Goal: Task Accomplishment & Management: Manage account settings

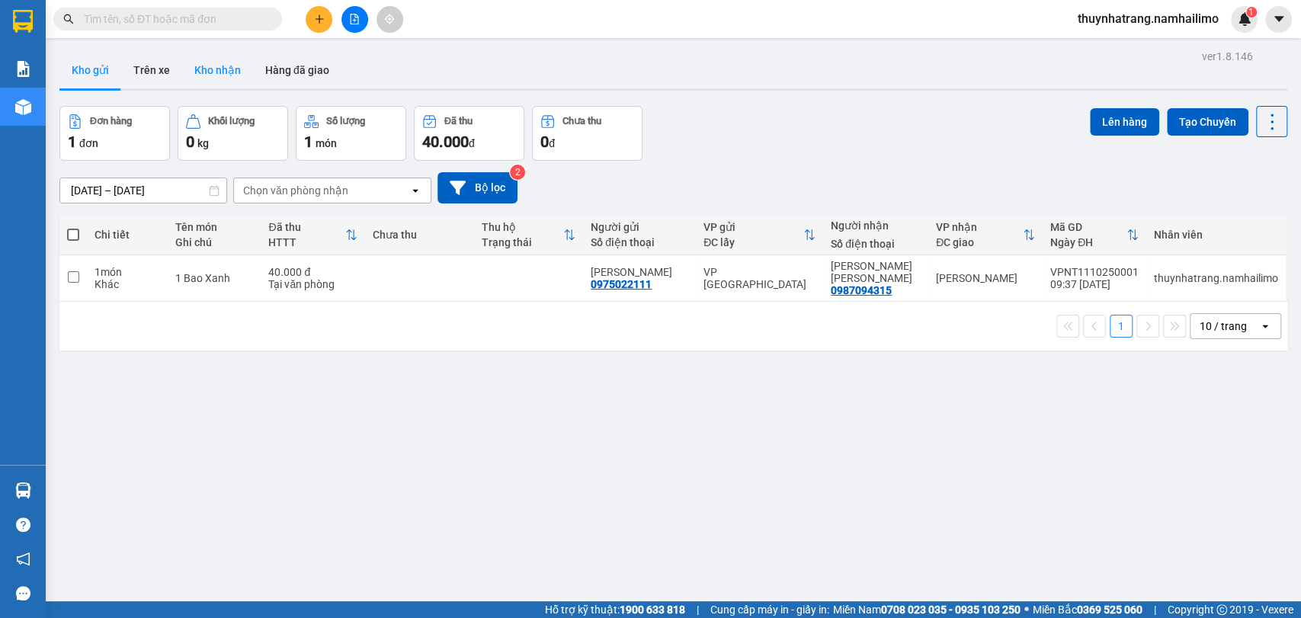
click at [226, 66] on button "Kho nhận" at bounding box center [217, 70] width 71 height 37
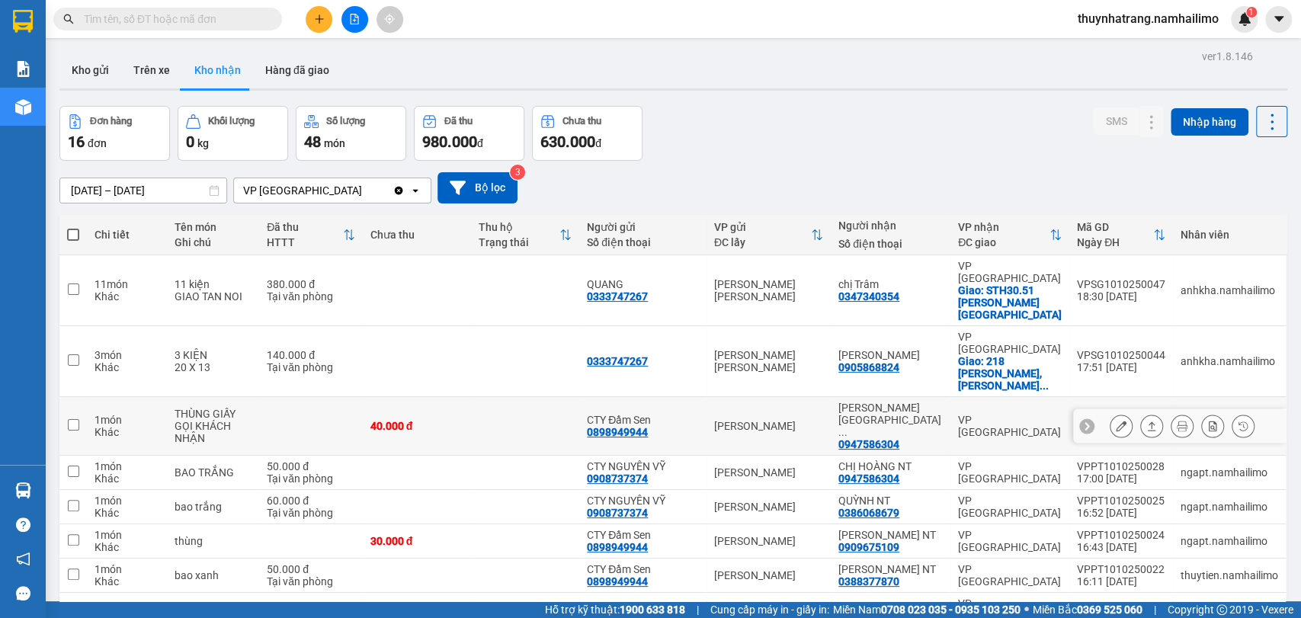
scroll to position [85, 0]
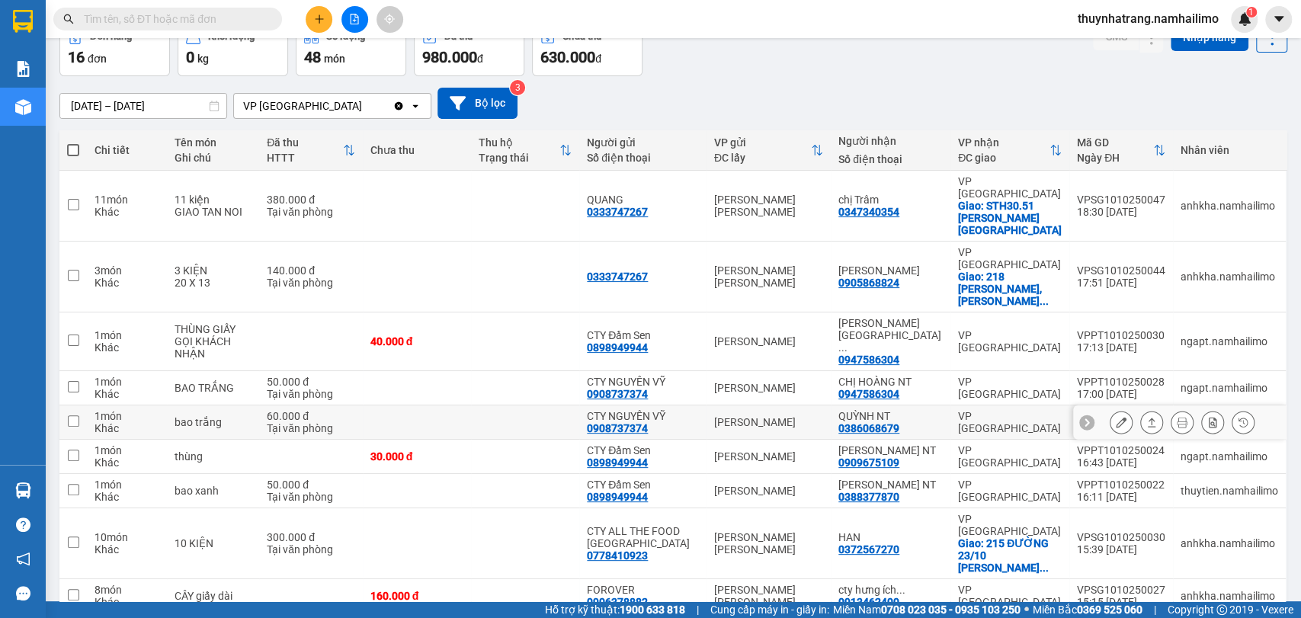
click at [879, 422] on div "0386068679" at bounding box center [868, 428] width 61 height 12
click at [171, 18] on input "text" at bounding box center [174, 19] width 180 height 17
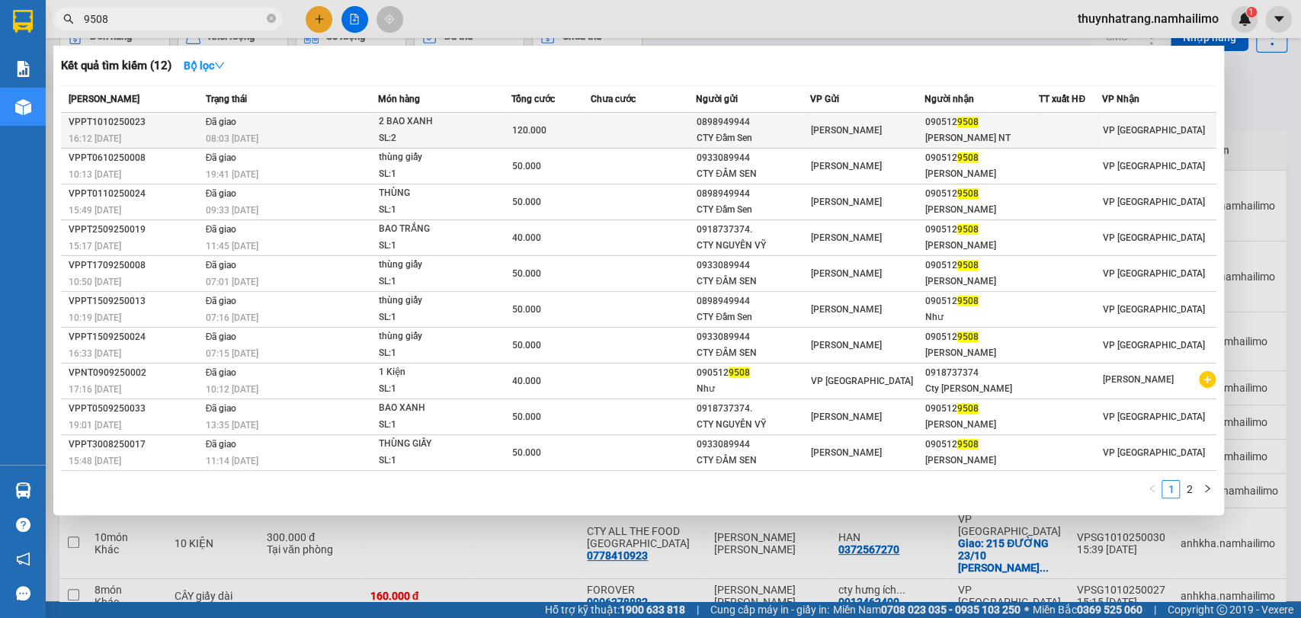
type input "9508"
click at [526, 125] on span "120.000" at bounding box center [529, 130] width 34 height 11
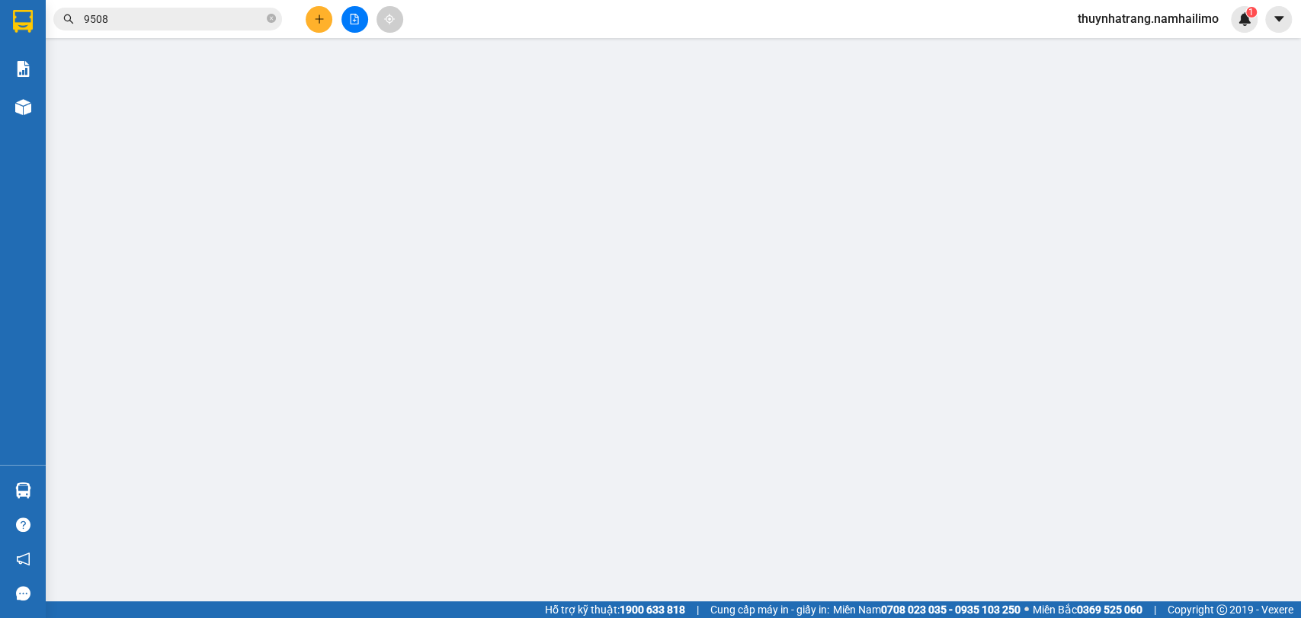
type input "0898949944"
type input "CTY Đầm Sen"
type input "0905129508"
type input "[PERSON_NAME] NT"
type input "120.000"
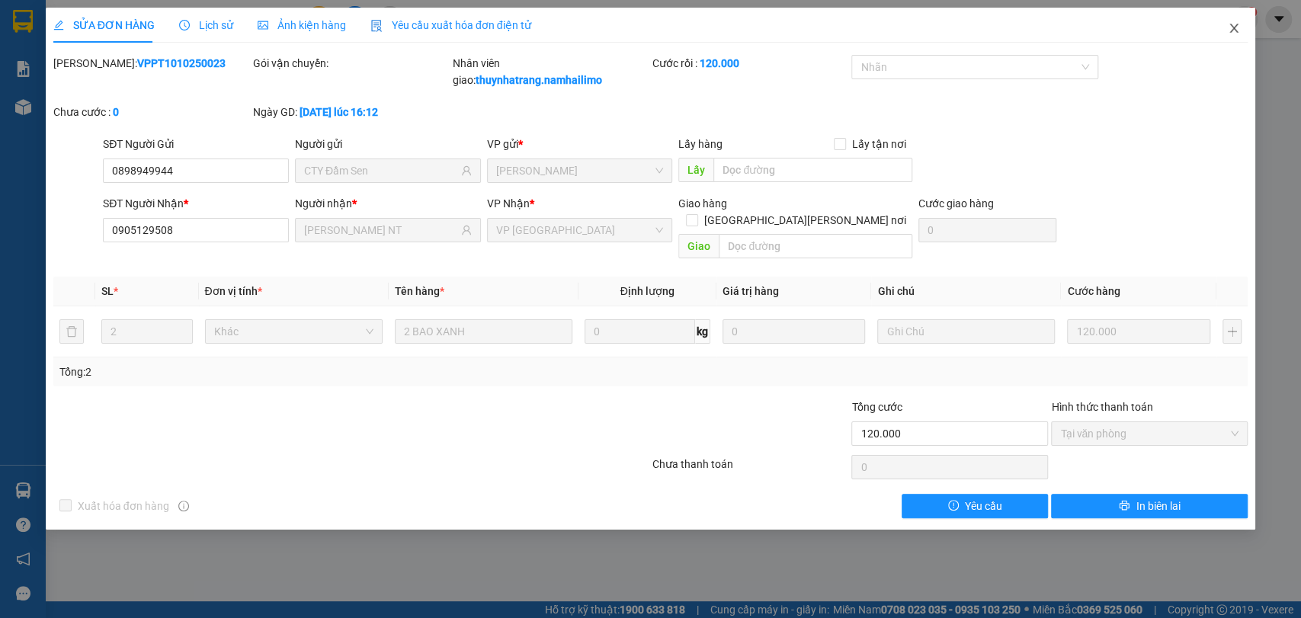
click at [1230, 23] on icon "close" at bounding box center [1233, 28] width 12 height 12
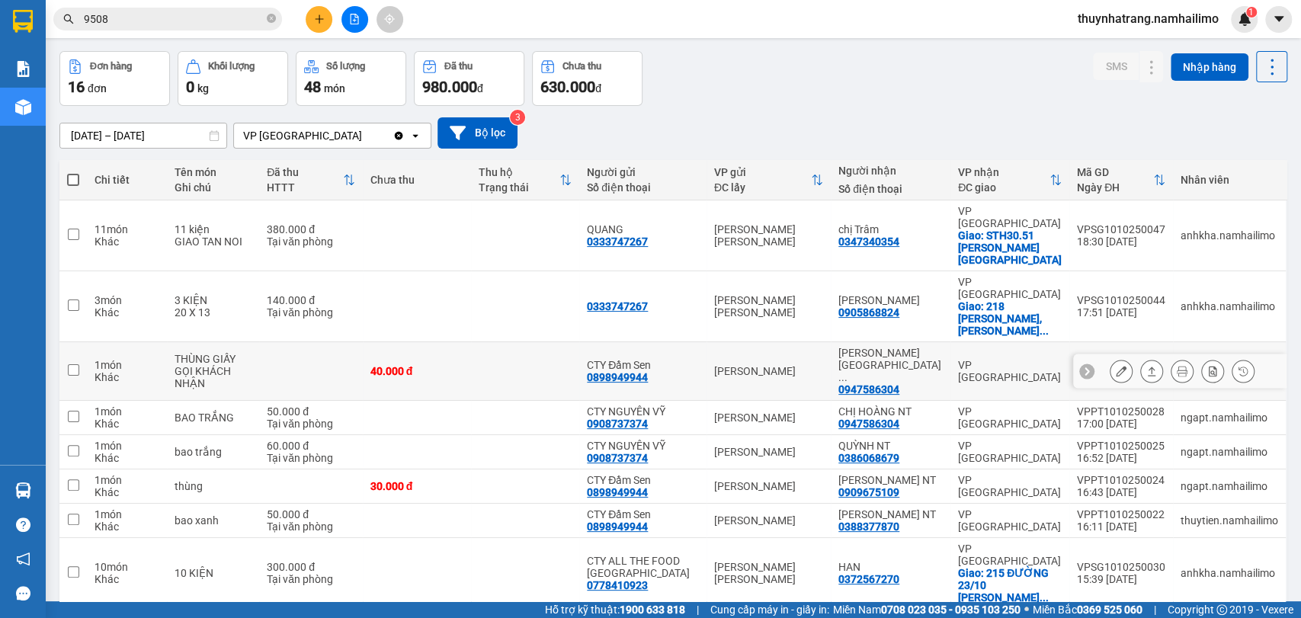
scroll to position [107, 0]
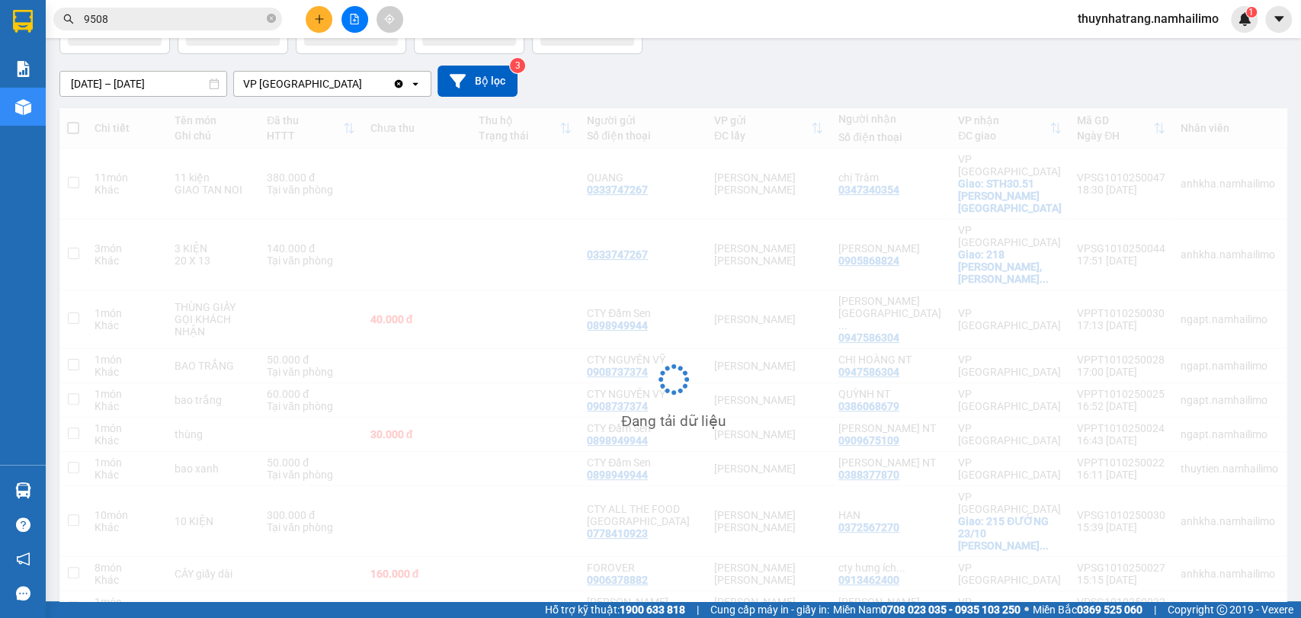
scroll to position [70, 0]
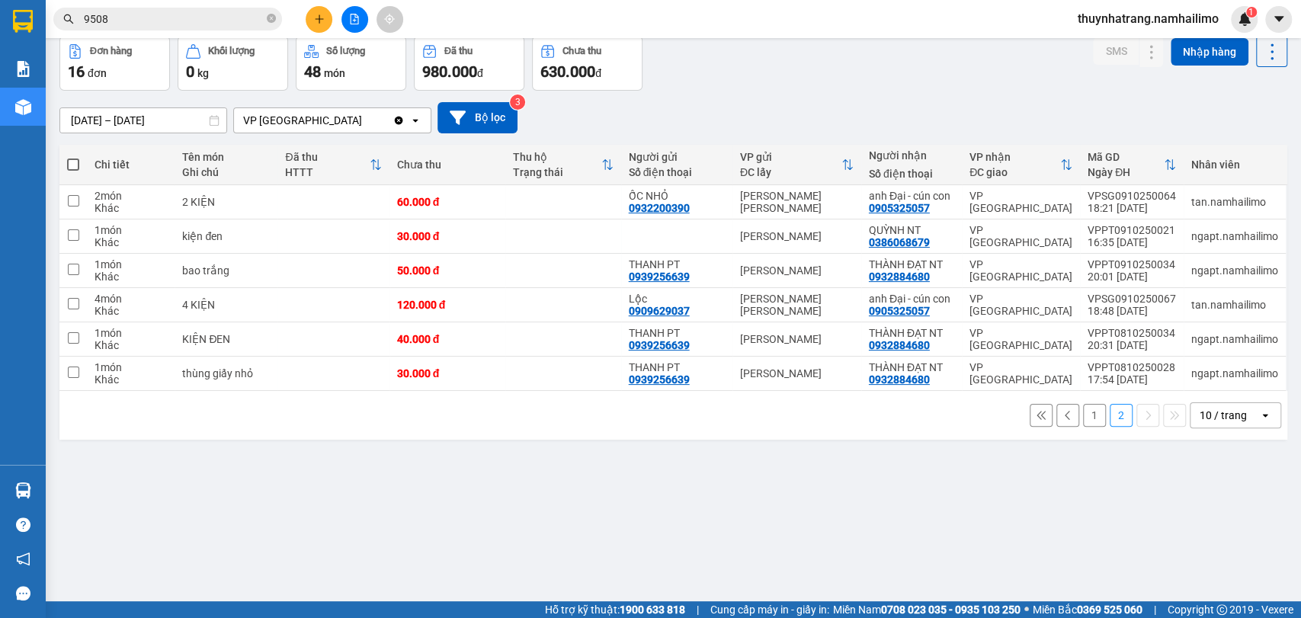
click at [1083, 413] on button "1" at bounding box center [1094, 415] width 23 height 23
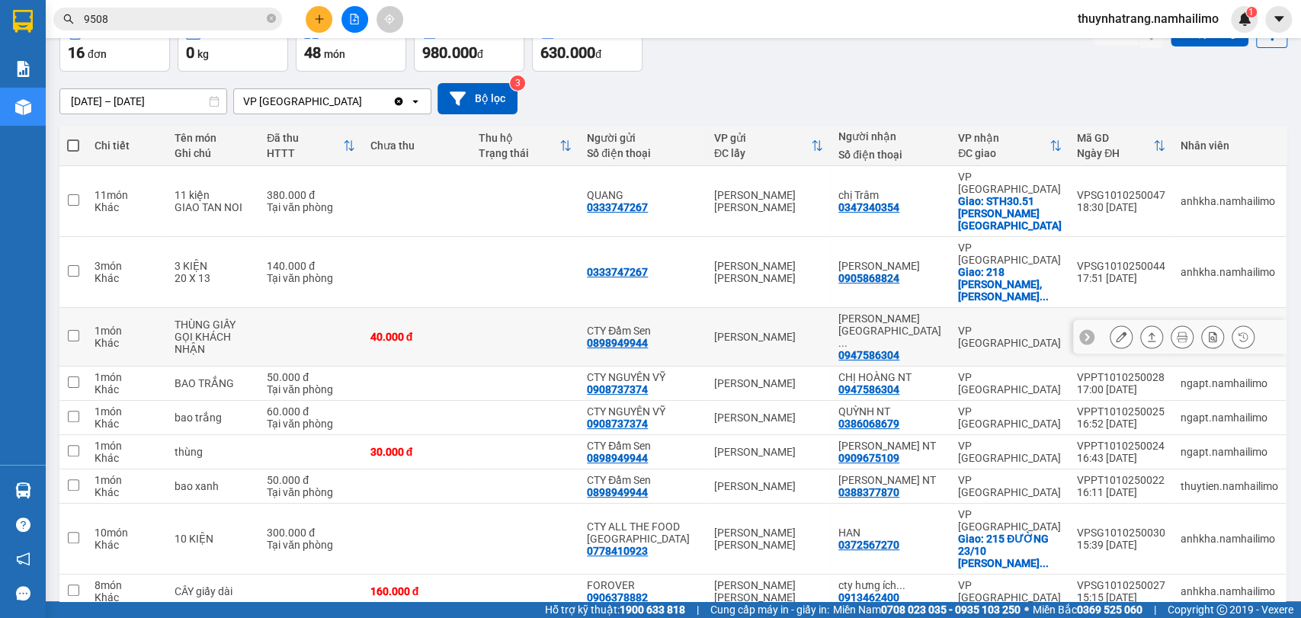
scroll to position [107, 0]
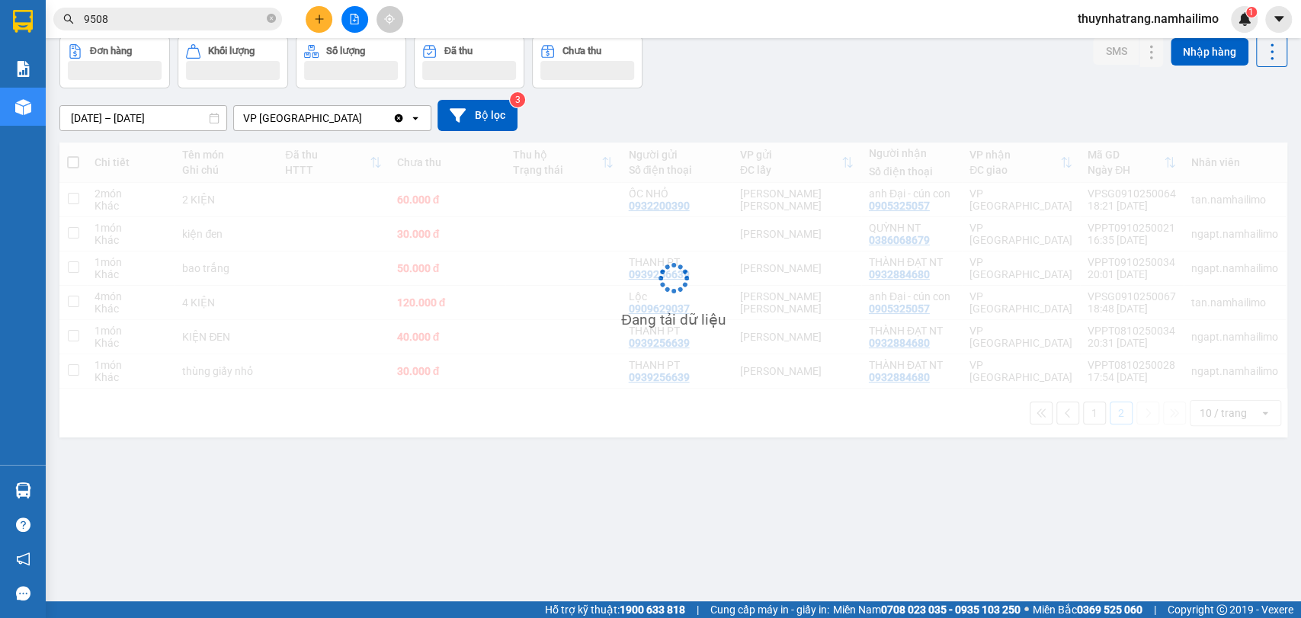
scroll to position [70, 0]
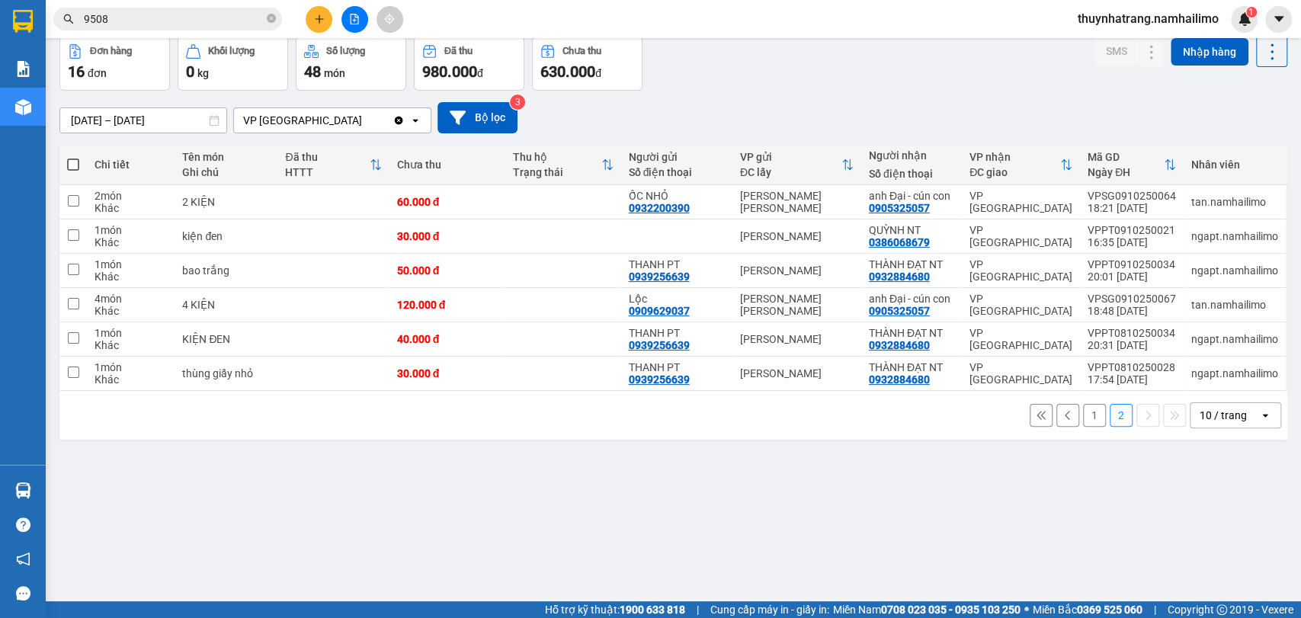
click at [1083, 421] on button "1" at bounding box center [1094, 415] width 23 height 23
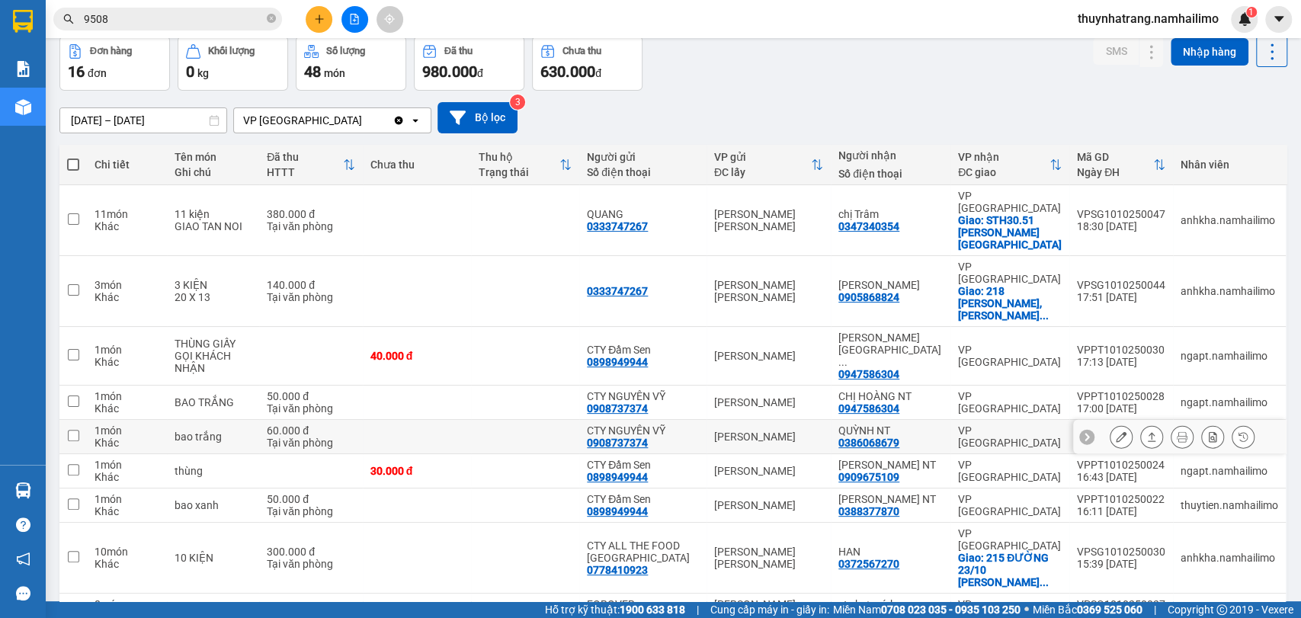
click at [899, 437] on div "0386068679" at bounding box center [868, 443] width 61 height 12
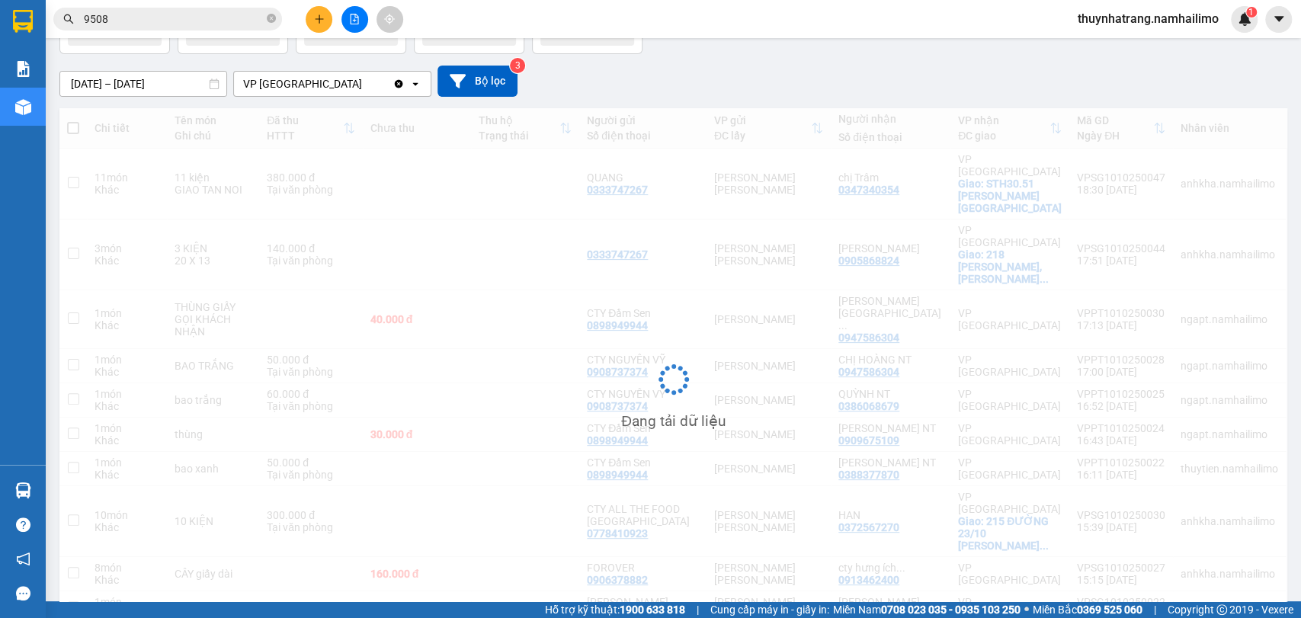
scroll to position [70, 0]
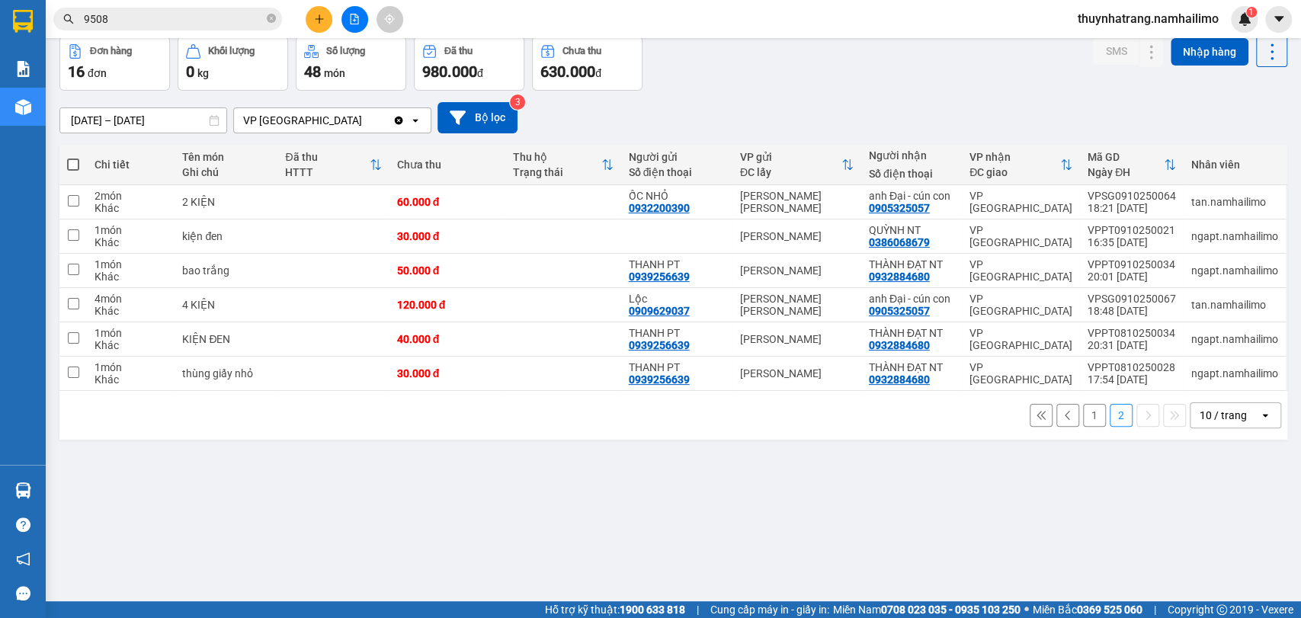
click at [1083, 414] on button "1" at bounding box center [1094, 415] width 23 height 23
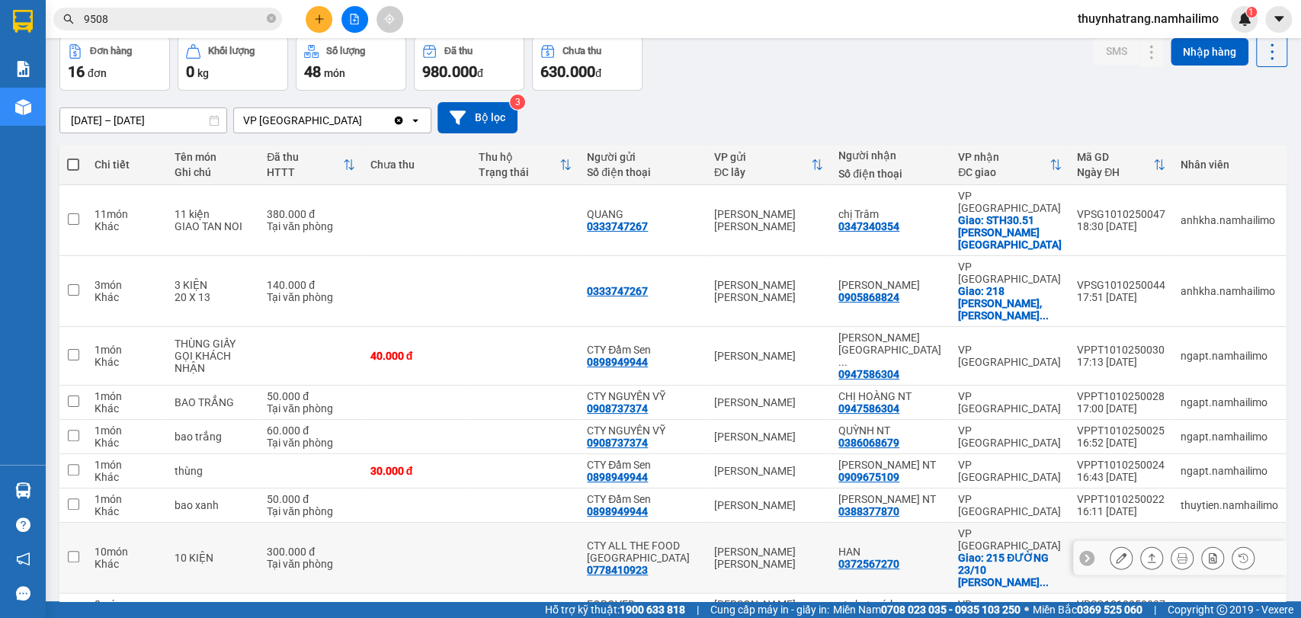
scroll to position [107, 0]
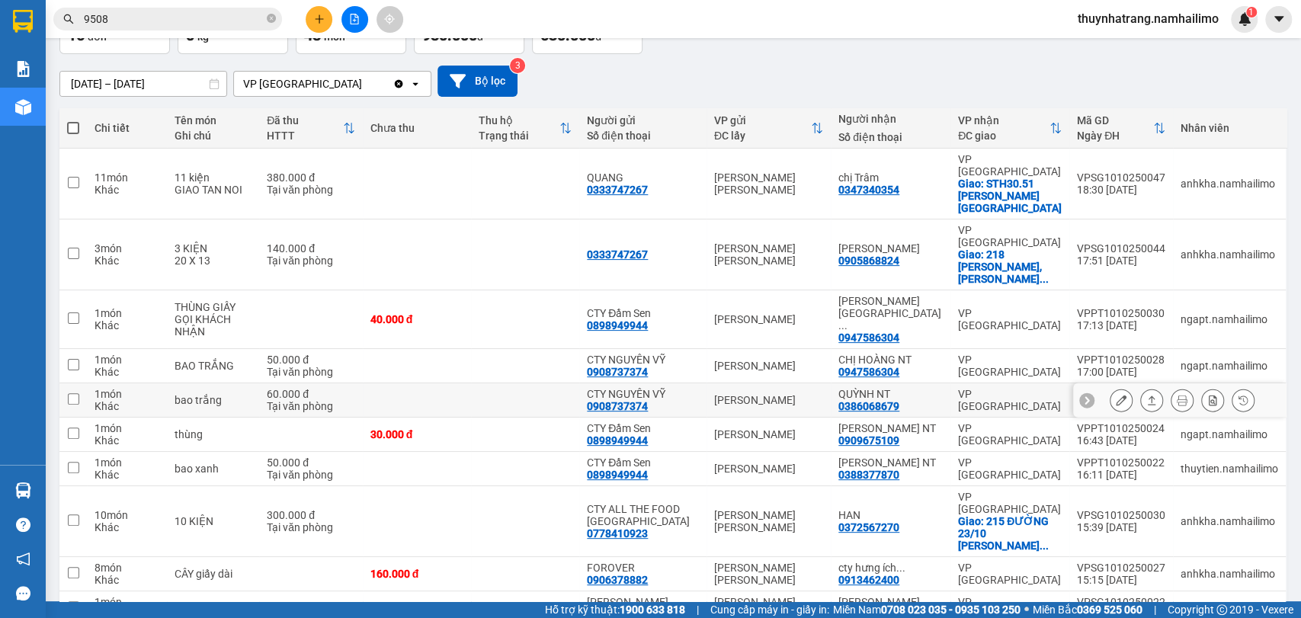
click at [754, 394] on div "[PERSON_NAME]" at bounding box center [768, 400] width 109 height 12
checkbox input "true"
